Goal: Task Accomplishment & Management: Manage account settings

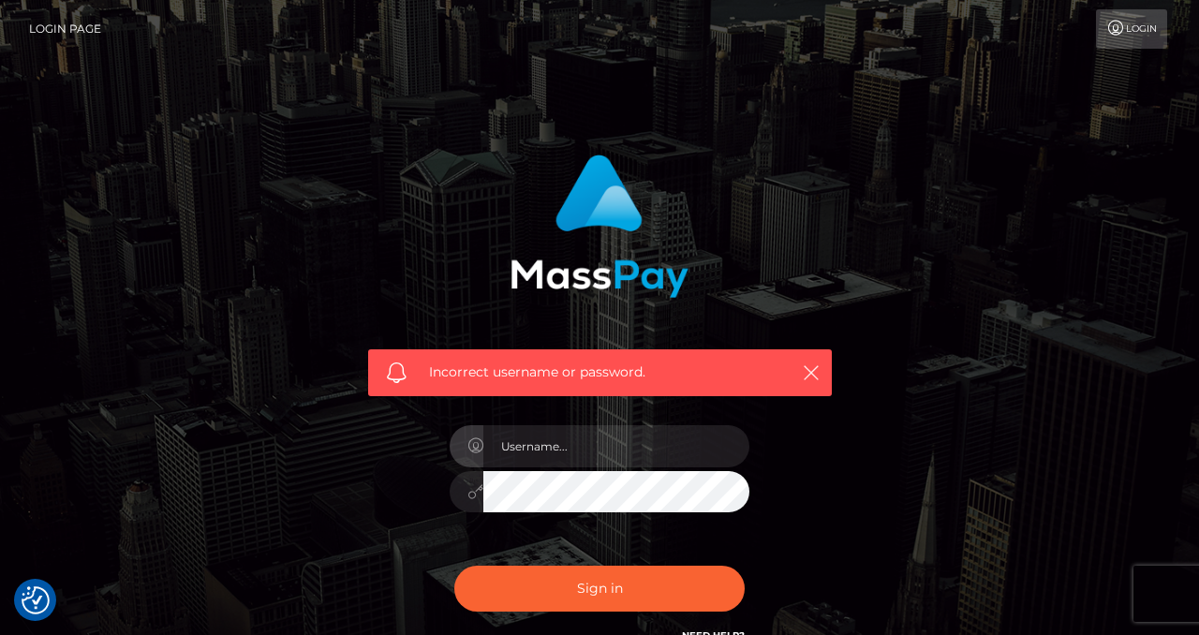
click at [537, 452] on input "text" at bounding box center [616, 446] width 266 height 42
type input "izabela.throne"
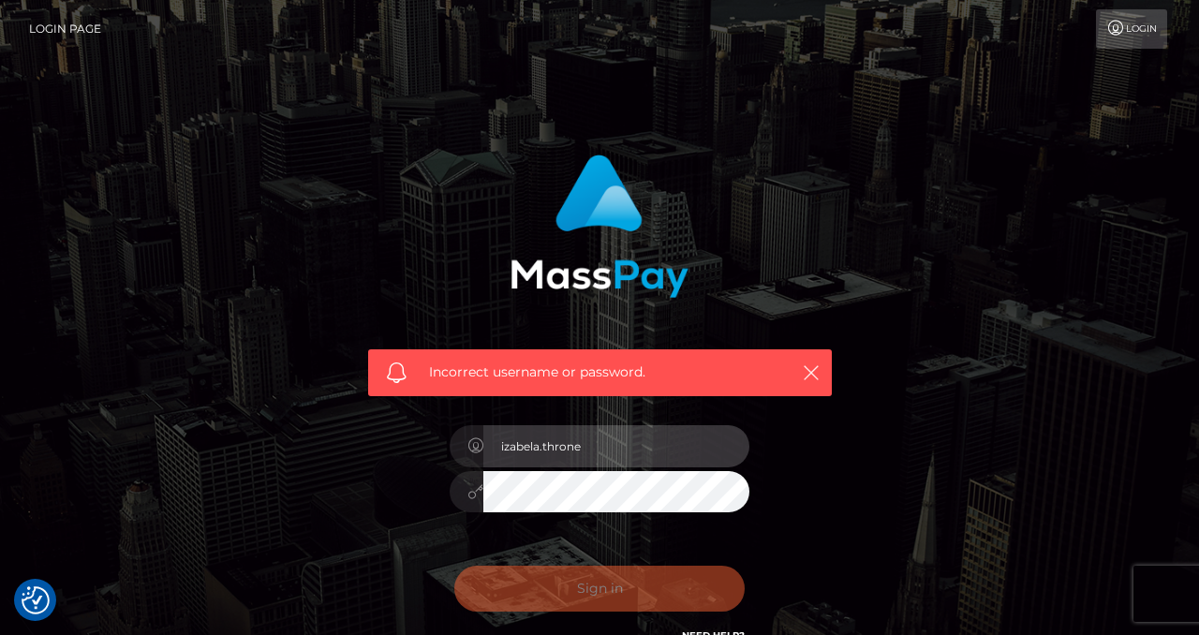
click at [601, 447] on input "izabela.throne" at bounding box center [616, 446] width 266 height 42
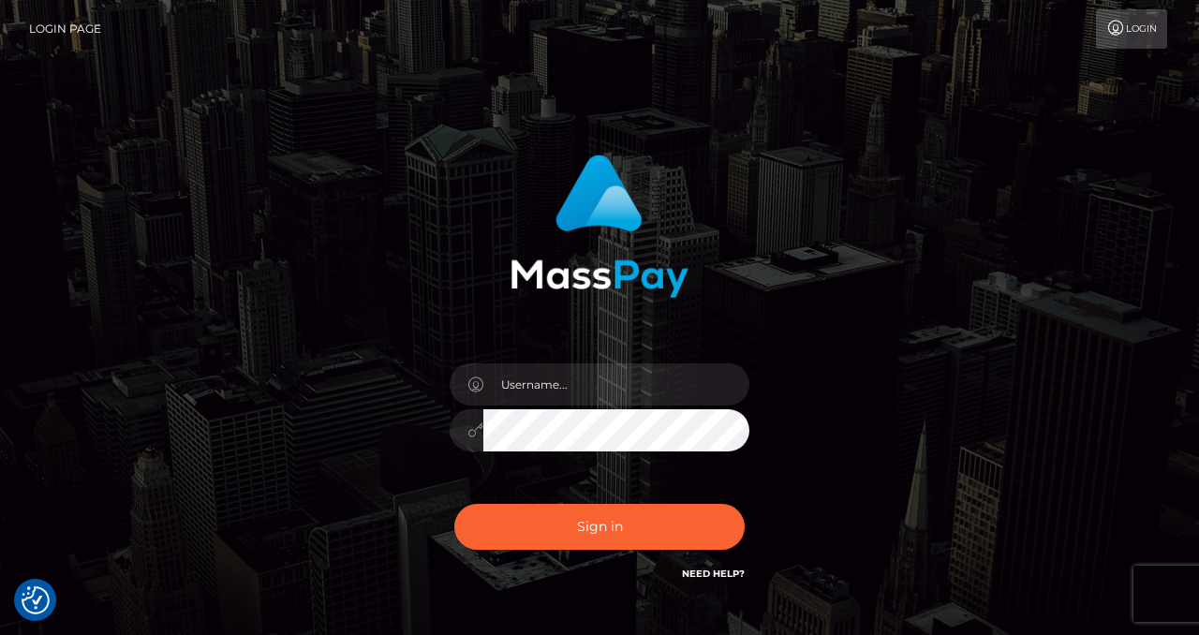
checkbox input "true"
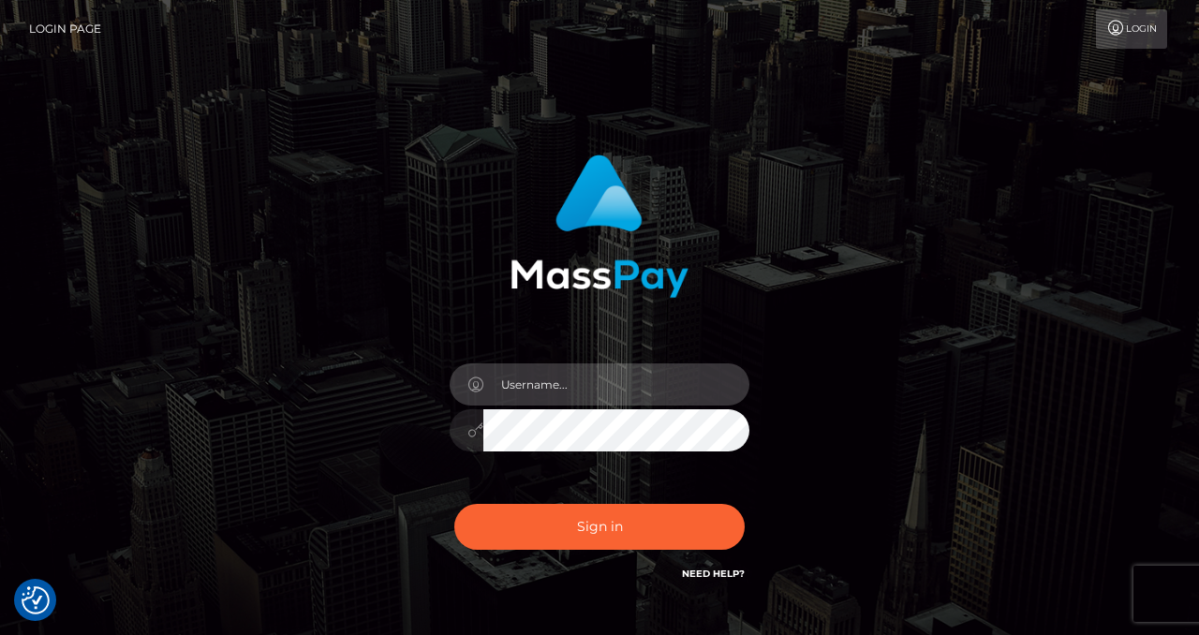
click at [688, 400] on input "text" at bounding box center [616, 384] width 266 height 42
type input "izabela.throne2"
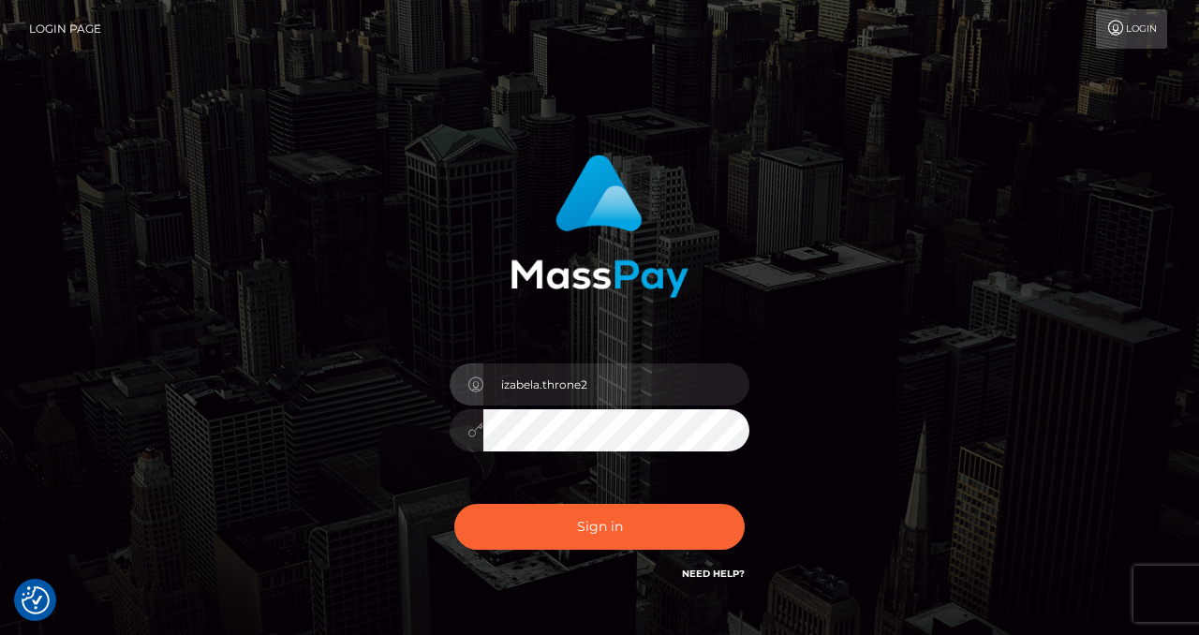
click at [429, 481] on div "izabela.throne2 Sign in" at bounding box center [600, 370] width 492 height 458
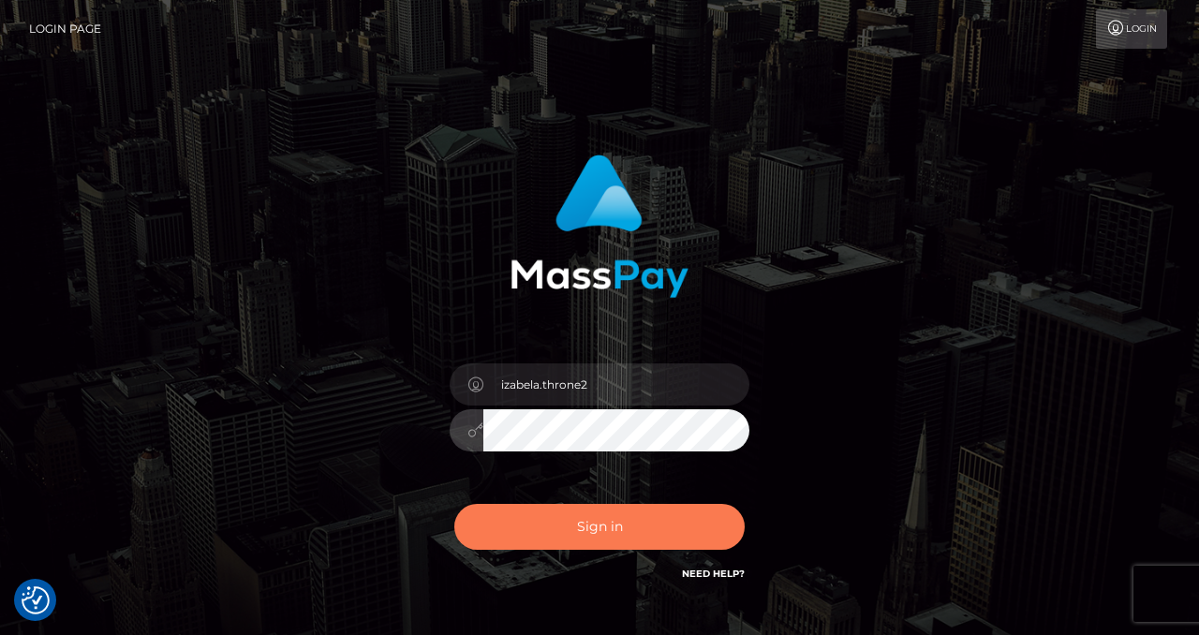
click at [660, 534] on button "Sign in" at bounding box center [599, 527] width 290 height 46
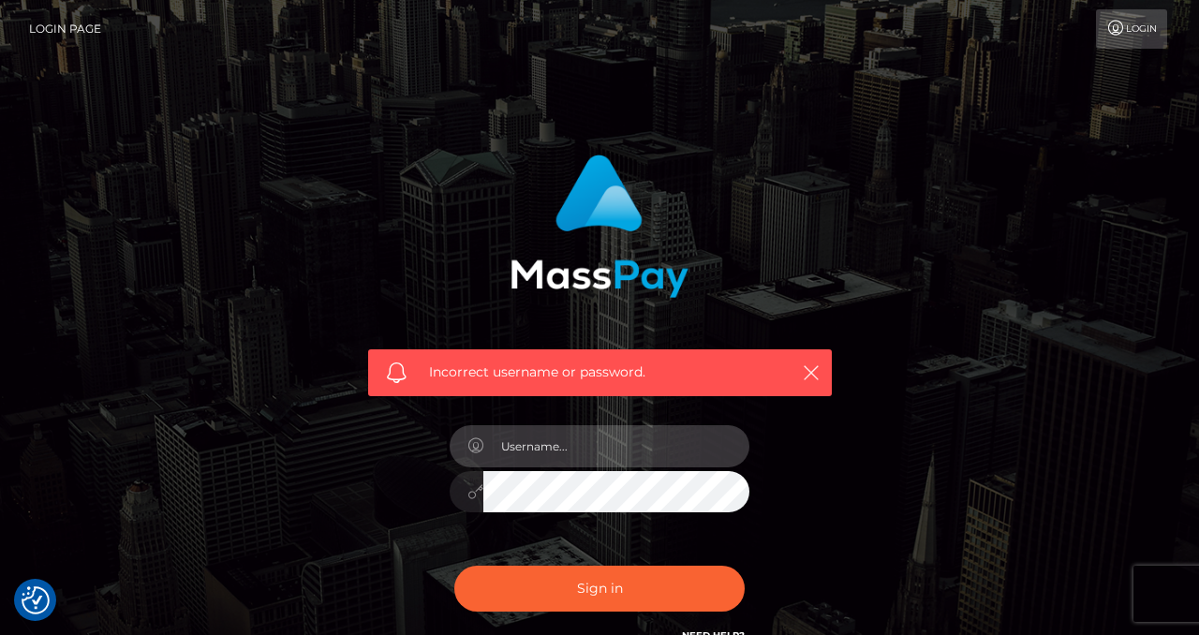
click at [536, 458] on input "text" at bounding box center [616, 446] width 266 height 42
type input "izabela.throne2"
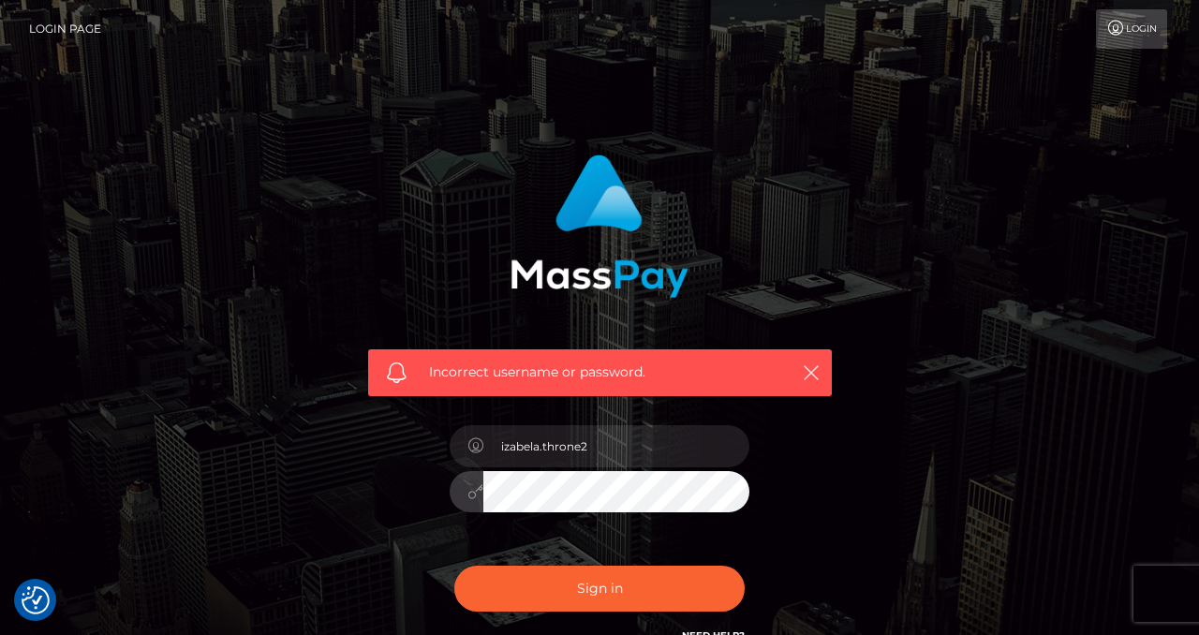
click at [454, 566] on button "Sign in" at bounding box center [599, 589] width 290 height 46
checkbox input "true"
